Goal: Navigation & Orientation: Find specific page/section

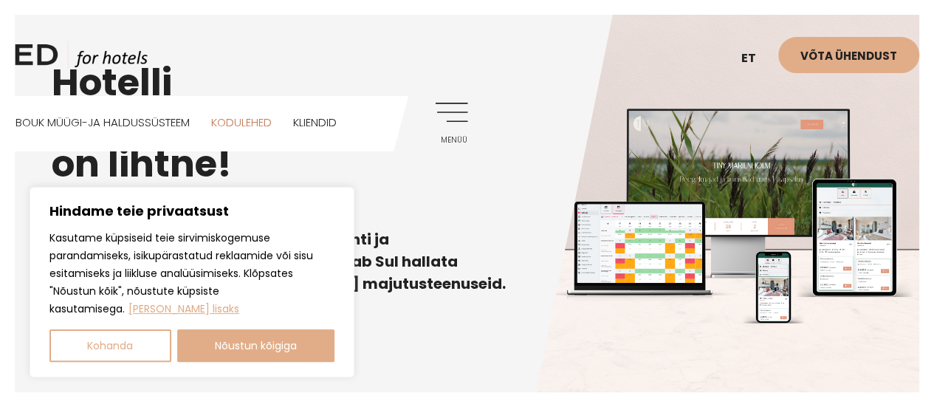
scroll to position [294, 0]
click at [236, 128] on link "Kodulehed" at bounding box center [241, 122] width 61 height 52
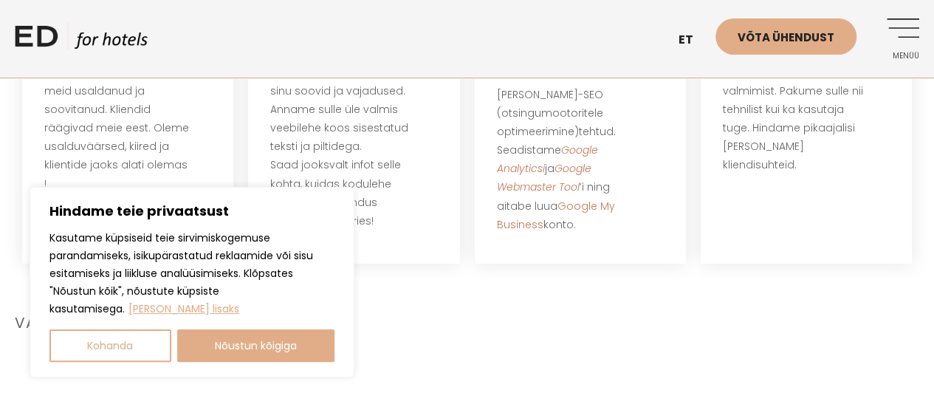
scroll to position [913, 0]
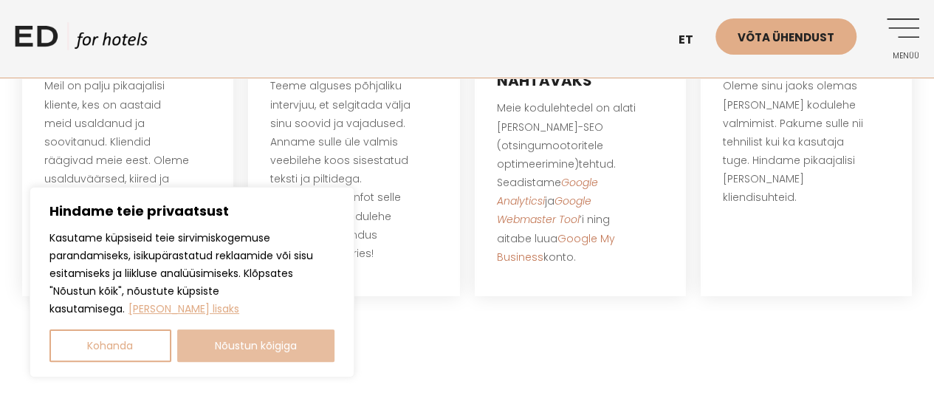
click at [264, 357] on button "Nõustun kõigiga" at bounding box center [256, 345] width 158 height 32
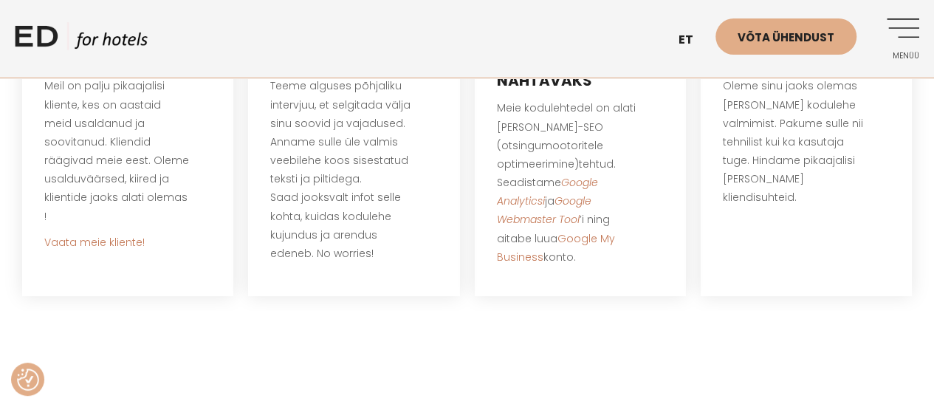
checkbox input "true"
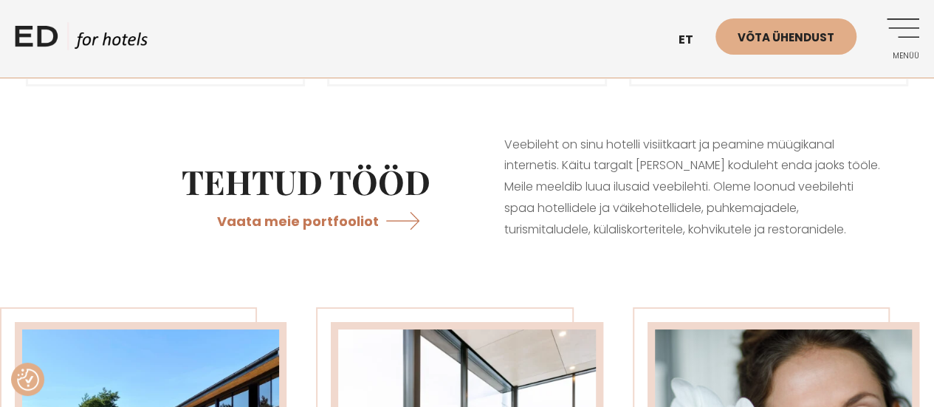
scroll to position [2740, 0]
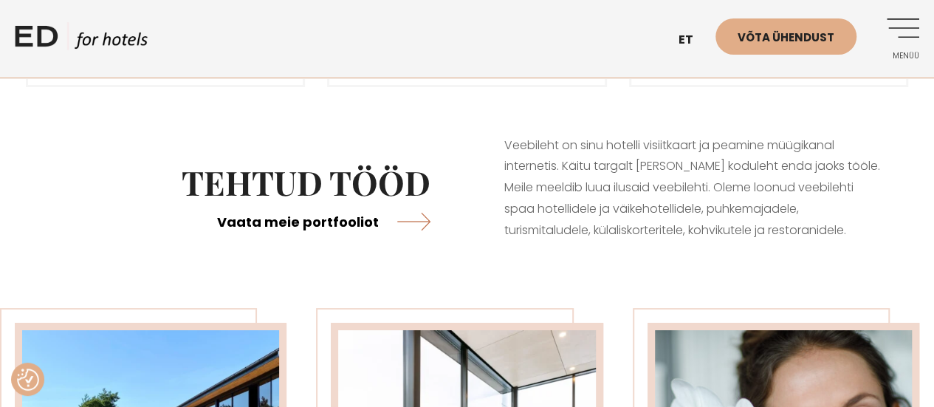
click at [362, 234] on link "Vaata meie portfooliot" at bounding box center [323, 221] width 213 height 39
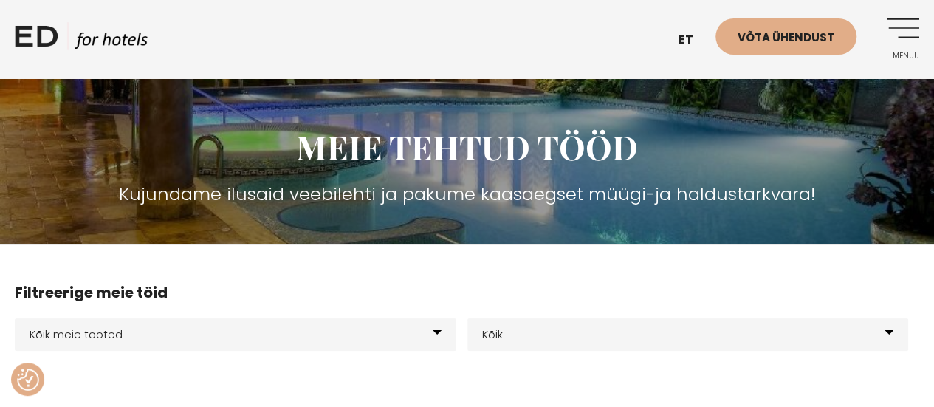
scroll to position [123, 0]
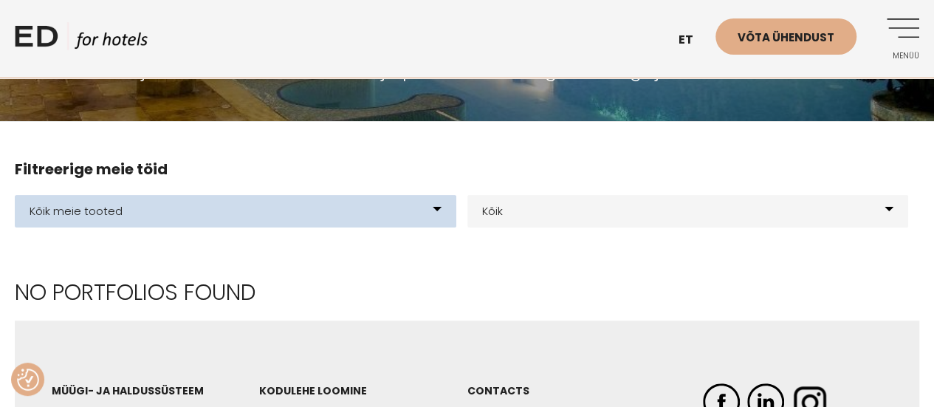
click at [254, 210] on select "Kõik meie tooted BOUK BOOKING BOUK PMS Kodulehed Näidis kodulehe kujunduspõhjad…" at bounding box center [235, 211] width 441 height 32
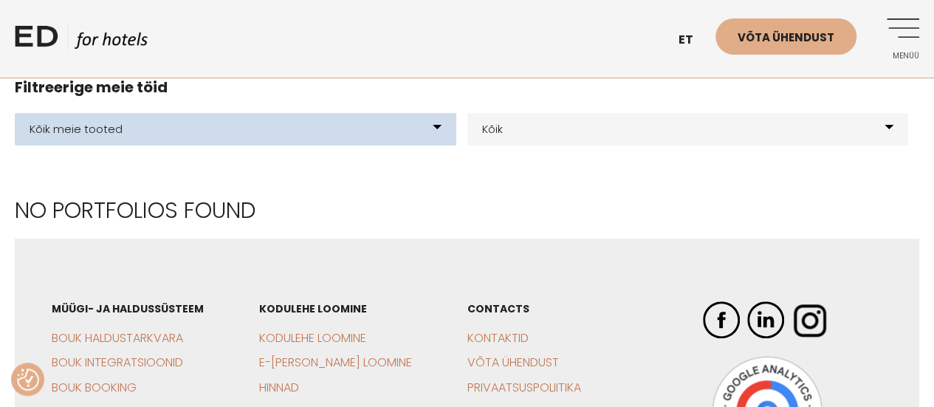
click at [130, 137] on select "Kõik meie tooted BOUK BOOKING BOUK PMS Kodulehed Näidis kodulehe kujunduspõhjad…" at bounding box center [235, 129] width 441 height 32
select select "21"
click at [15, 113] on select "Kõik meie tooted BOUK BOOKING BOUK PMS Kodulehed Näidis kodulehe kujunduspõhjad…" at bounding box center [235, 129] width 441 height 32
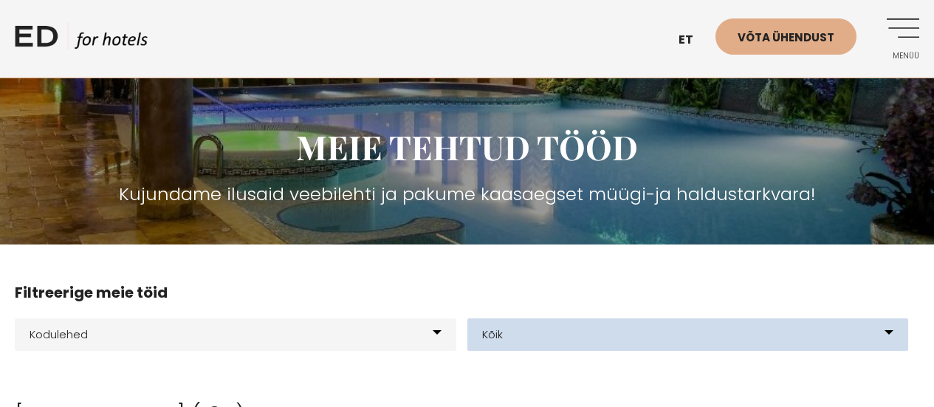
click at [528, 321] on select "Kõik Hotellid Resort Glämping Elamuskeskus E-poe loomine Kodulehe kujundus & ar…" at bounding box center [687, 334] width 441 height 32
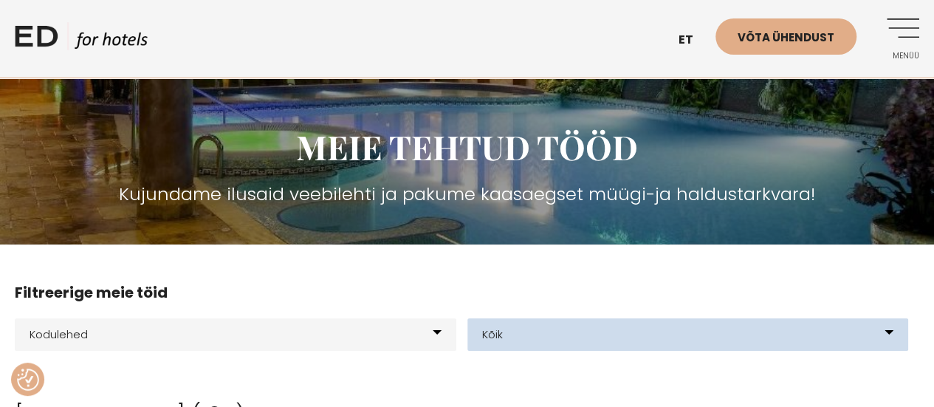
select select "57"
click at [467, 318] on select "Kõik Hotellid Resort Glämping Elamuskeskus E-poe loomine Kodulehe kujundus & ar…" at bounding box center [687, 334] width 441 height 32
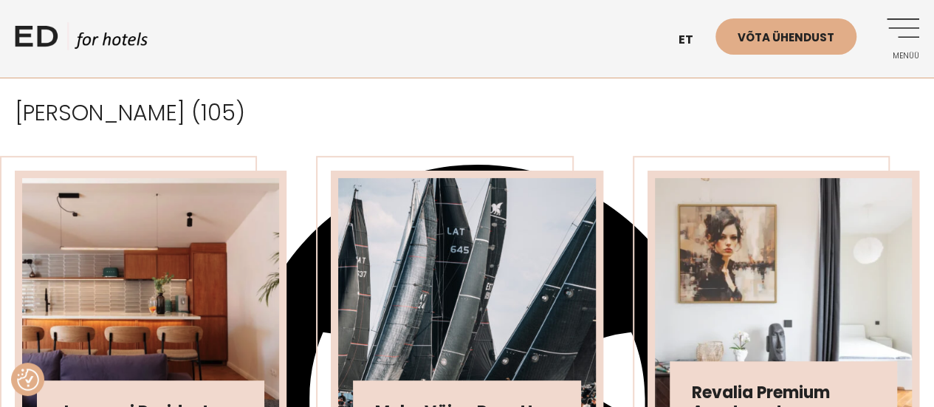
scroll to position [304, 0]
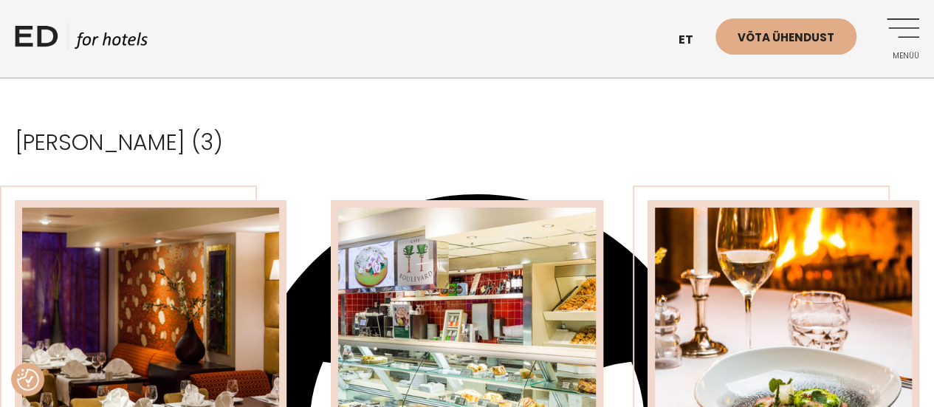
scroll to position [210, 0]
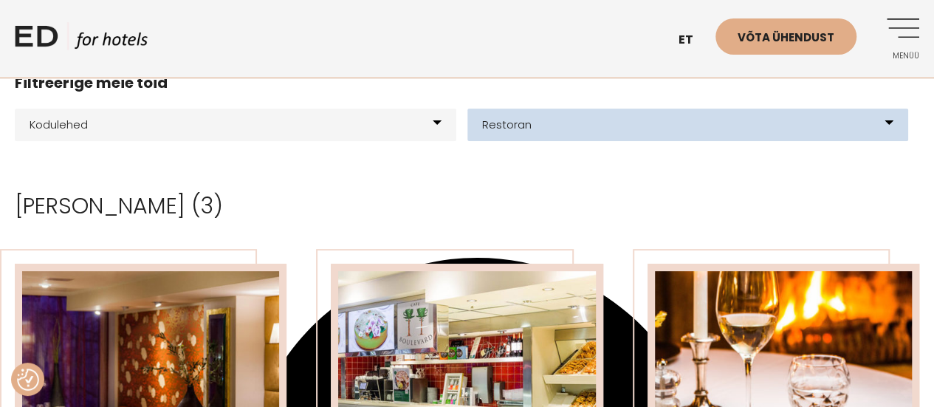
click at [563, 131] on select "Kõik Hotellid Resort Glämping Elamuskeskus E-poe loomine Kodulehe kujundus & ar…" at bounding box center [687, 125] width 441 height 32
click at [584, 115] on select "Kõik Hotellid Resort Glämping Elamuskeskus E-poe loomine Kodulehe kujundus & ar…" at bounding box center [687, 125] width 441 height 32
select select "231"
click at [467, 109] on select "Kõik Hotellid Resort Glämping Elamuskeskus E-poe loomine Kodulehe kujundus & ar…" at bounding box center [687, 125] width 441 height 32
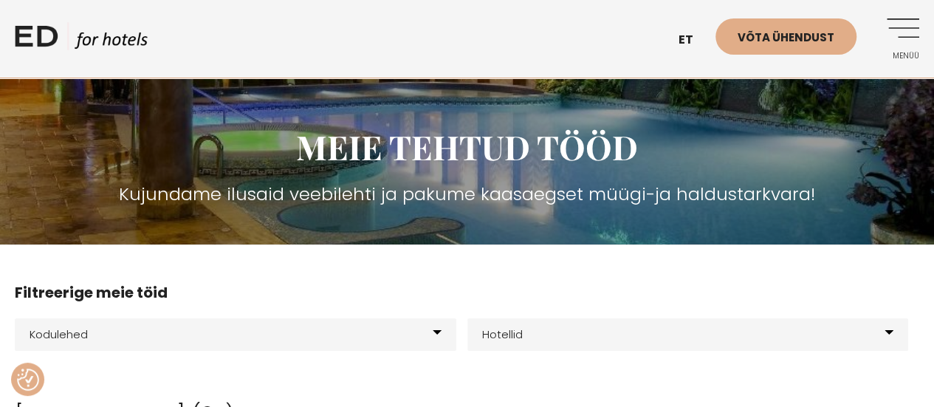
click at [47, 45] on link "ED HOTELS" at bounding box center [81, 40] width 133 height 37
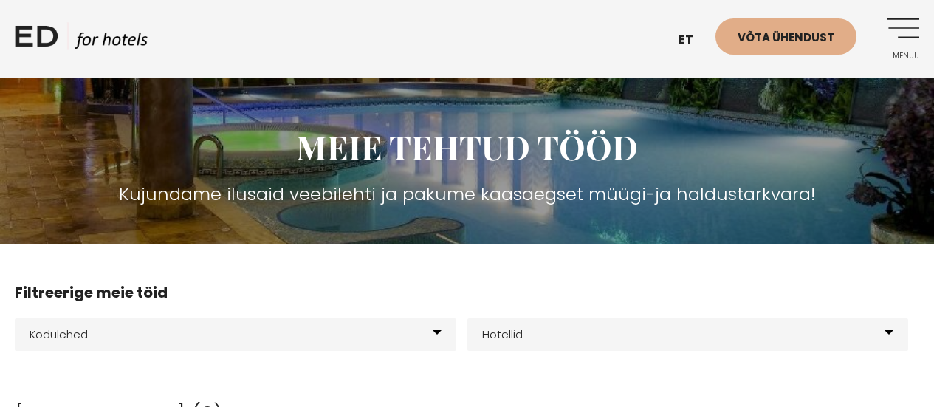
select select "231"
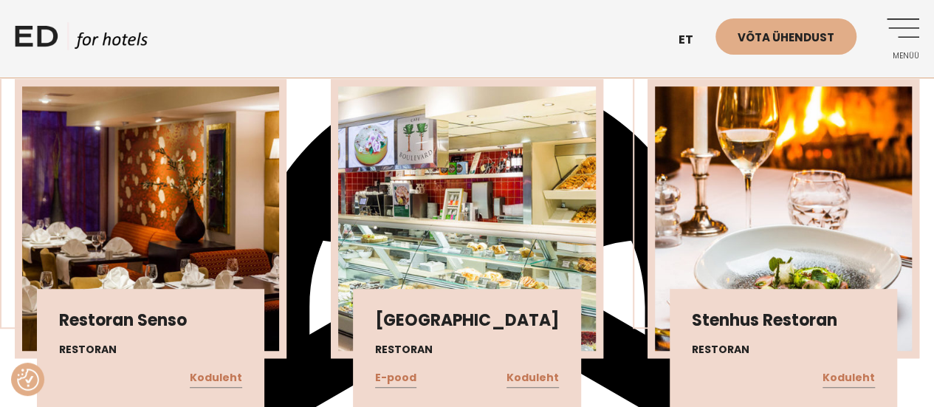
scroll to position [393, 0]
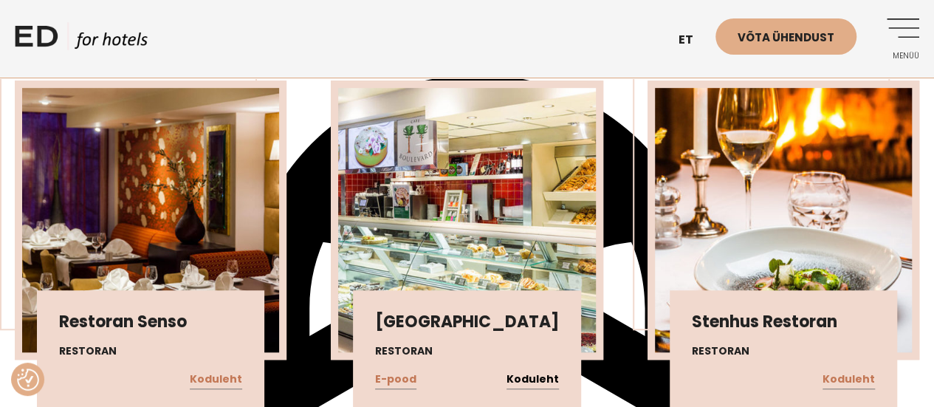
click at [537, 377] on link "Koduleht" at bounding box center [532, 379] width 52 height 19
